Goal: Task Accomplishment & Management: Use online tool/utility

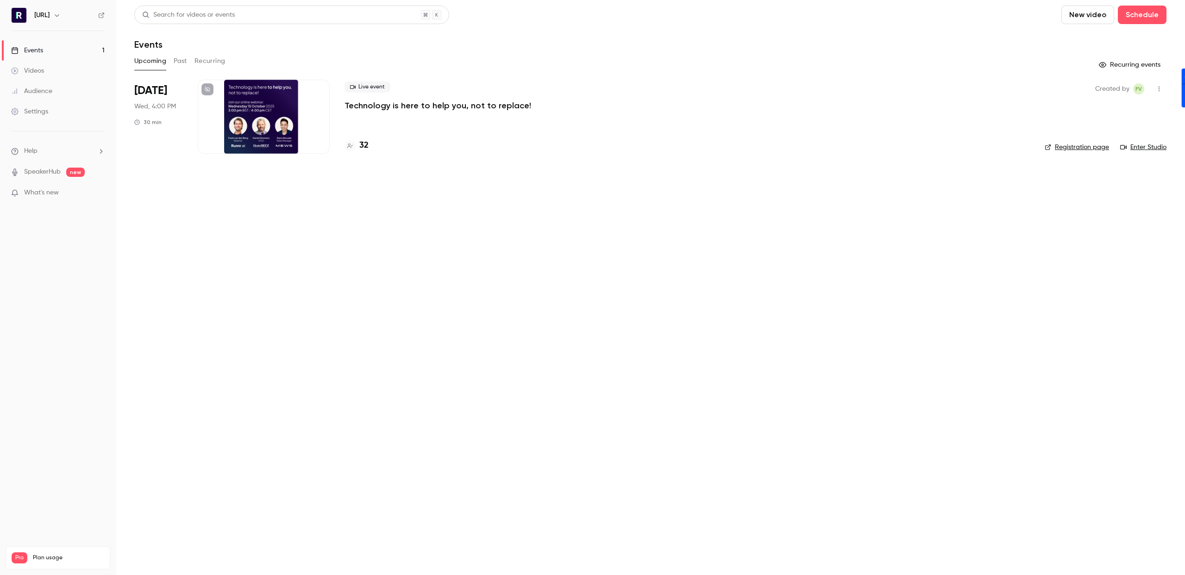
click at [366, 141] on h4 "32" at bounding box center [363, 145] width 9 height 13
click at [398, 104] on p "Technology is here to help you, not to replace!" at bounding box center [438, 105] width 187 height 11
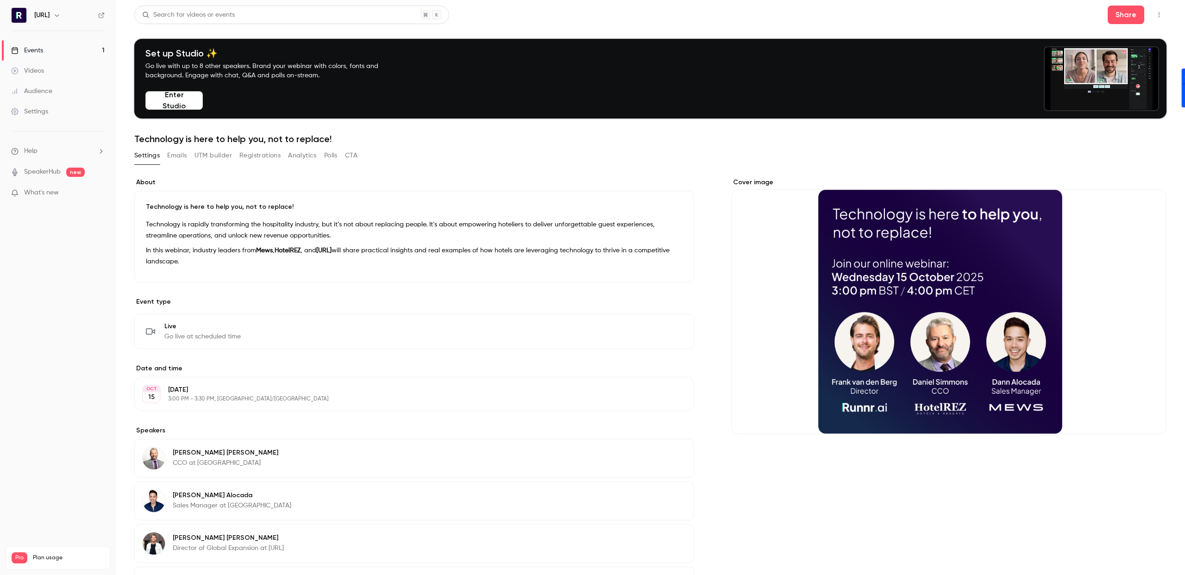
click at [183, 102] on button "Enter Studio" at bounding box center [173, 100] width 57 height 19
